Goal: Entertainment & Leisure: Consume media (video, audio)

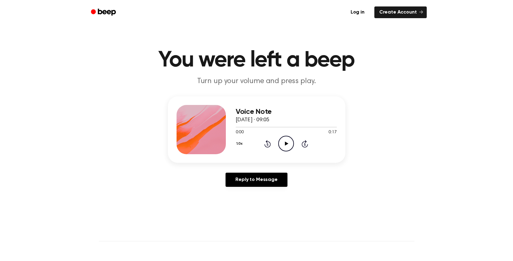
click at [285, 145] on icon at bounding box center [286, 144] width 3 height 4
click at [282, 143] on icon "Play Audio" at bounding box center [286, 144] width 16 height 16
click at [283, 145] on icon "Play Audio" at bounding box center [286, 144] width 16 height 16
click at [289, 142] on icon "Play Audio" at bounding box center [286, 144] width 16 height 16
click at [289, 144] on icon "Play Audio" at bounding box center [286, 144] width 16 height 16
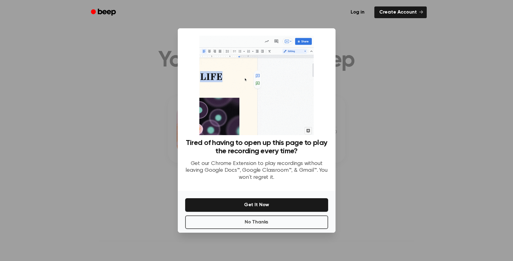
click at [358, 71] on div at bounding box center [256, 130] width 513 height 261
click at [283, 222] on button "No Thanks" at bounding box center [256, 223] width 143 height 14
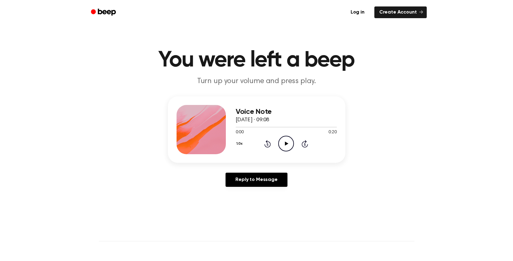
click at [284, 143] on icon "Play Audio" at bounding box center [286, 144] width 16 height 16
click at [285, 143] on icon at bounding box center [286, 144] width 3 height 4
click at [281, 143] on icon "Play Audio" at bounding box center [286, 144] width 16 height 16
click at [285, 146] on icon "Play Audio" at bounding box center [286, 144] width 16 height 16
click at [283, 144] on icon "Play Audio" at bounding box center [286, 144] width 16 height 16
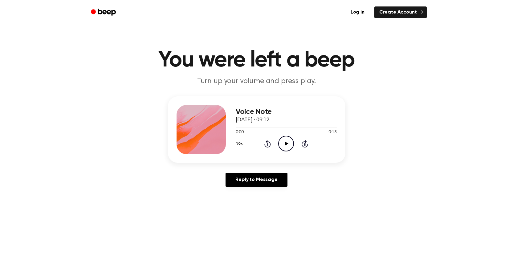
click at [282, 143] on icon "Play Audio" at bounding box center [286, 144] width 16 height 16
click at [283, 143] on icon "Play Audio" at bounding box center [286, 144] width 16 height 16
click at [285, 144] on icon at bounding box center [286, 144] width 3 height 4
